Goal: Transaction & Acquisition: Purchase product/service

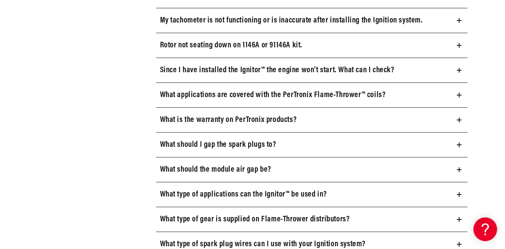
scroll to position [680, 0]
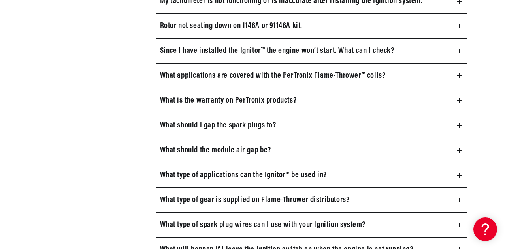
click at [457, 173] on icon at bounding box center [459, 175] width 5 height 5
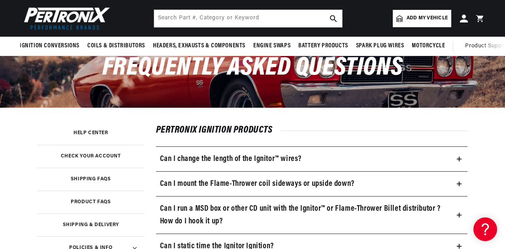
scroll to position [0, 0]
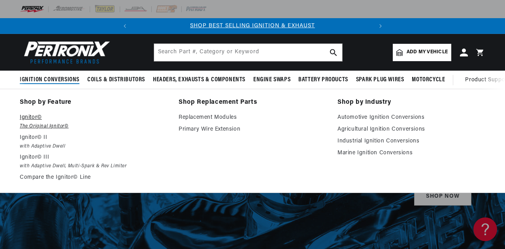
click at [34, 123] on p "Ignitor©" at bounding box center [94, 117] width 148 height 9
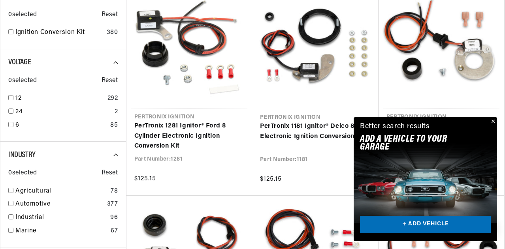
click at [494, 123] on button "Close" at bounding box center [492, 121] width 9 height 9
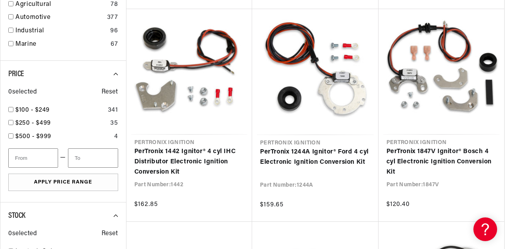
scroll to position [443, 0]
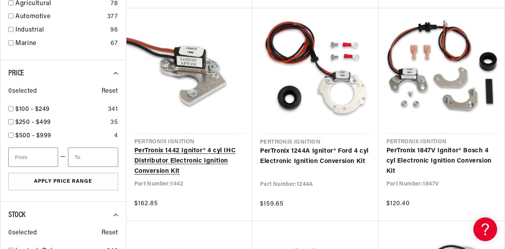
click at [196, 159] on link "PerTronix 1442 Ignitor® 4 cyl IHC Distributor Electronic Ignition Conversion Kit" at bounding box center [189, 161] width 110 height 30
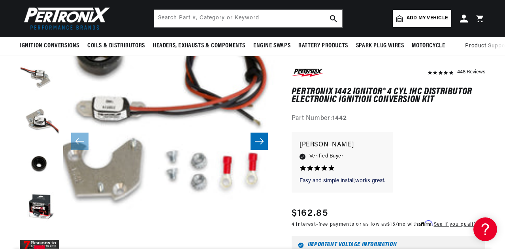
scroll to position [104, 0]
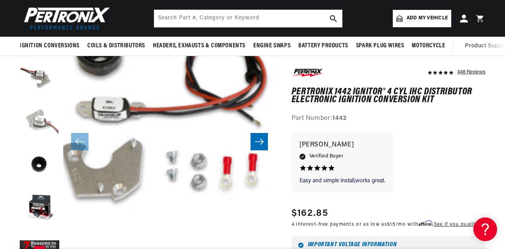
click at [50, 118] on button "Load image 3 in gallery view" at bounding box center [40, 122] width 40 height 40
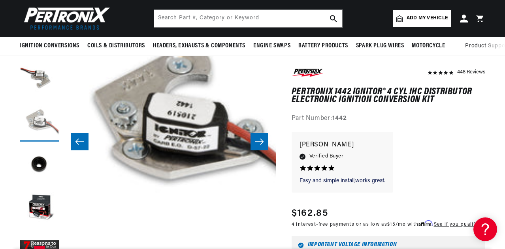
scroll to position [0, 425]
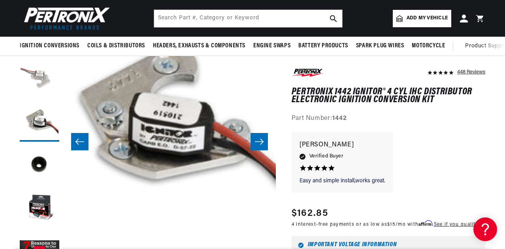
click at [30, 77] on button "Load image 2 in gallery view" at bounding box center [40, 79] width 40 height 40
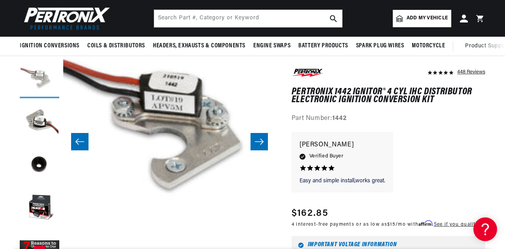
scroll to position [0, 0]
click at [49, 207] on button "Load image 5 in gallery view" at bounding box center [40, 209] width 40 height 40
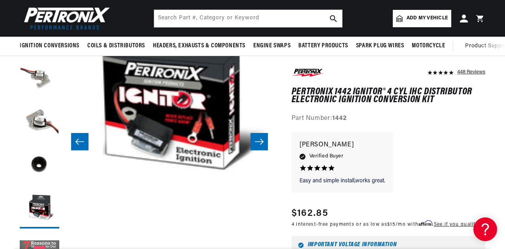
click at [46, 241] on button "Gallery Viewer" at bounding box center [40, 253] width 40 height 40
